Goal: Transaction & Acquisition: Purchase product/service

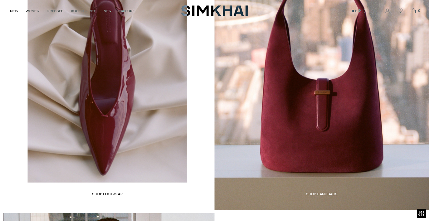
scroll to position [1582, 0]
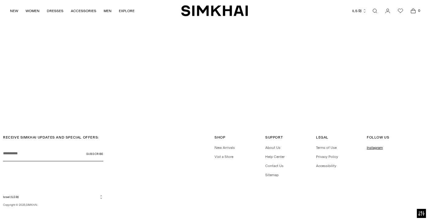
click at [377, 146] on link "Instagram" at bounding box center [375, 148] width 16 height 4
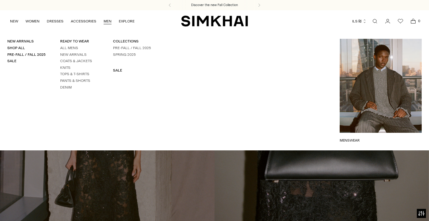
click at [108, 20] on link "MEN" at bounding box center [108, 21] width 8 height 13
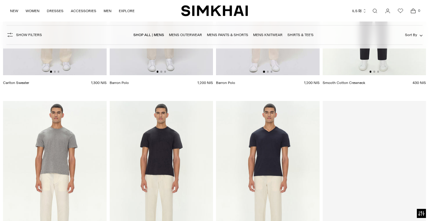
scroll to position [2422, 0]
